Goal: Find specific page/section: Find specific page/section

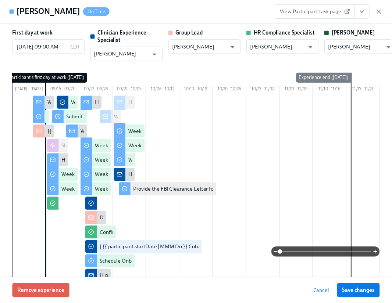
scroll to position [143, 0]
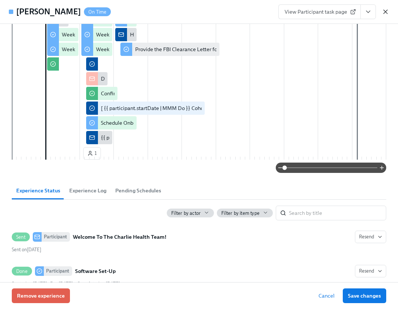
click at [387, 11] on icon "button" at bounding box center [384, 11] width 7 height 7
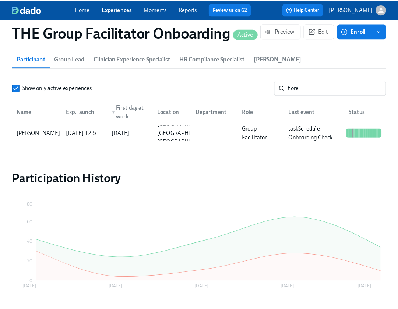
scroll to position [0, 10544]
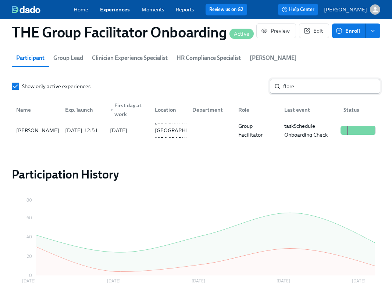
click at [293, 92] on input "flore" at bounding box center [331, 86] width 97 height 15
type input "[PERSON_NAME]"
click at [36, 130] on div "[PERSON_NAME]" at bounding box center [37, 130] width 49 height 9
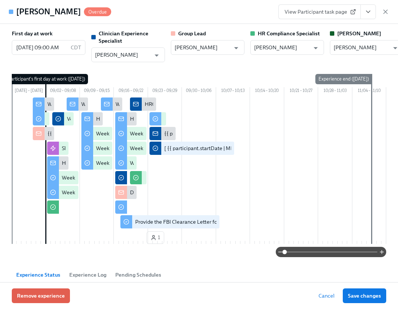
click at [368, 11] on icon "View task page" at bounding box center [367, 11] width 7 height 7
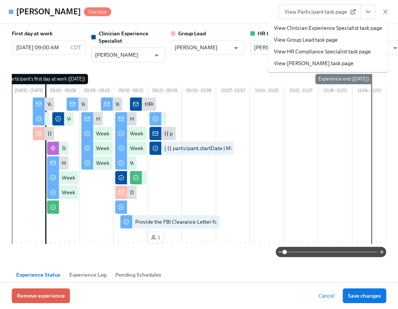
click at [331, 29] on link "View Clinician Experience Specialist task page" at bounding box center [328, 27] width 108 height 7
